Goal: Task Accomplishment & Management: Complete application form

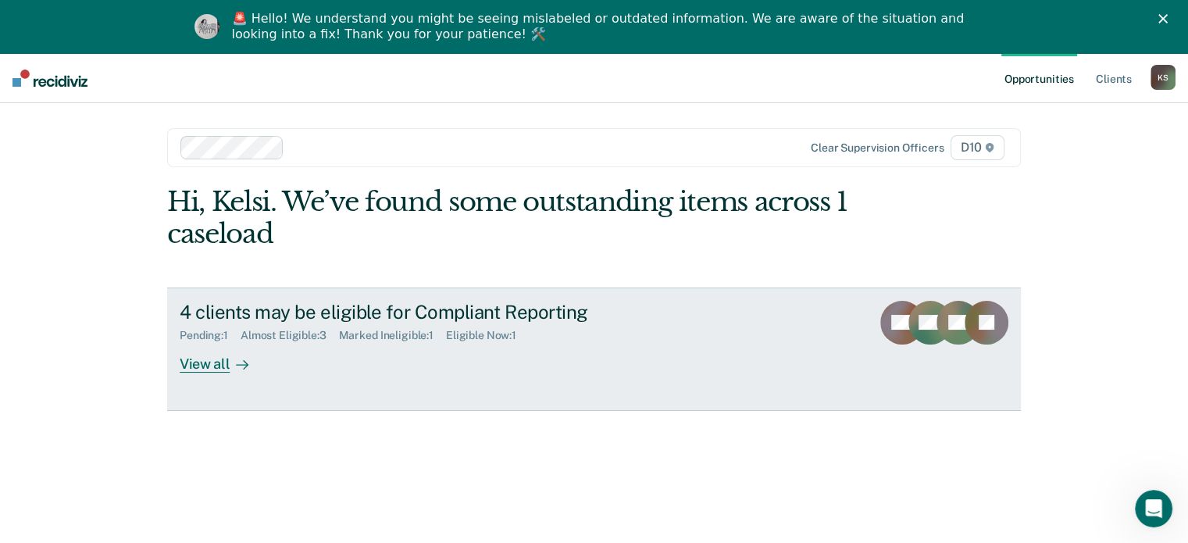
click at [230, 366] on div at bounding box center [239, 364] width 19 height 18
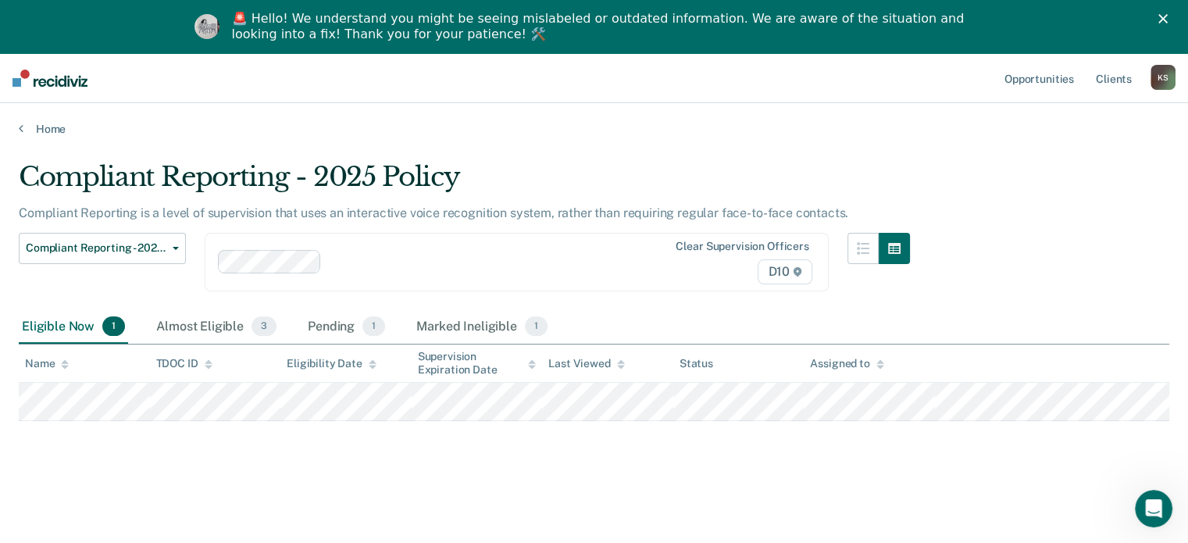
click at [298, 335] on div "Eligible Now 1 Almost Eligible 3 Pending 1 Marked Ineligible 1" at bounding box center [285, 327] width 532 height 34
click at [306, 327] on div "Pending 1" at bounding box center [347, 327] width 84 height 34
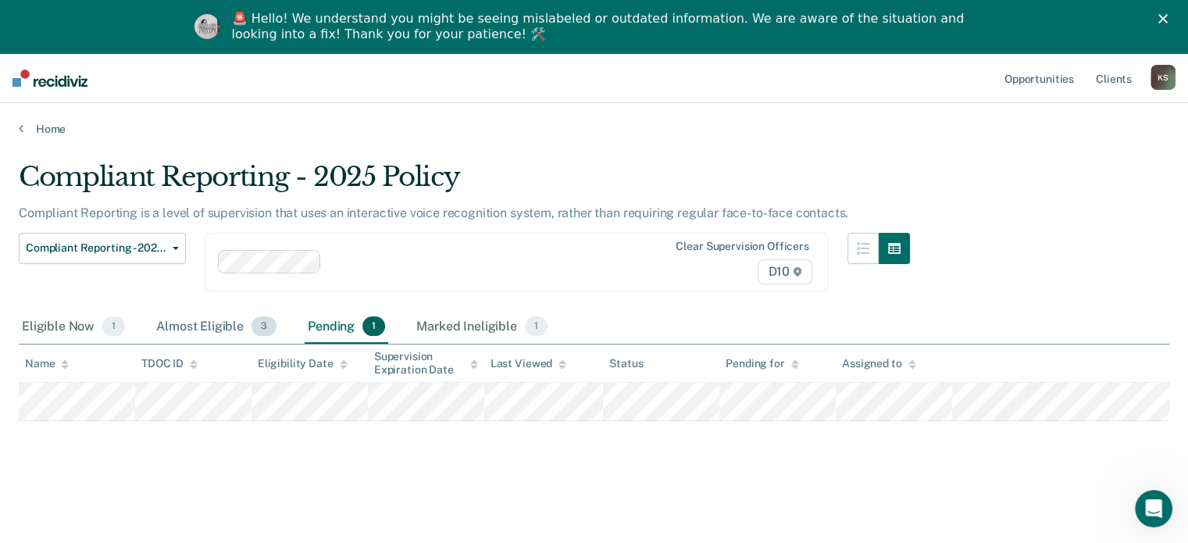
click at [181, 320] on div "Almost Eligible 3" at bounding box center [216, 327] width 127 height 34
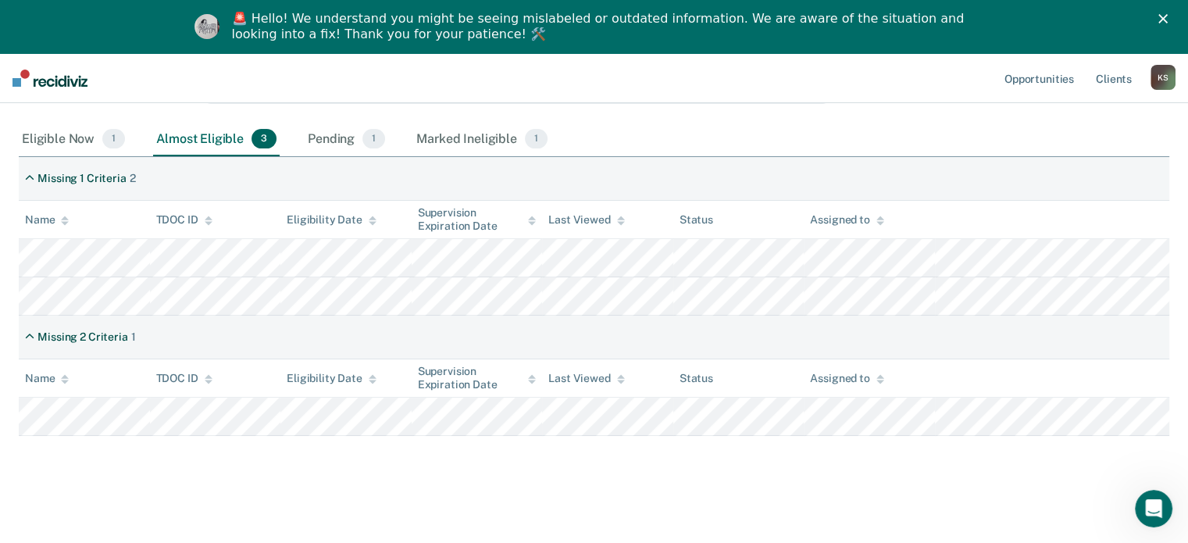
scroll to position [191, 0]
